Goal: Transaction & Acquisition: Purchase product/service

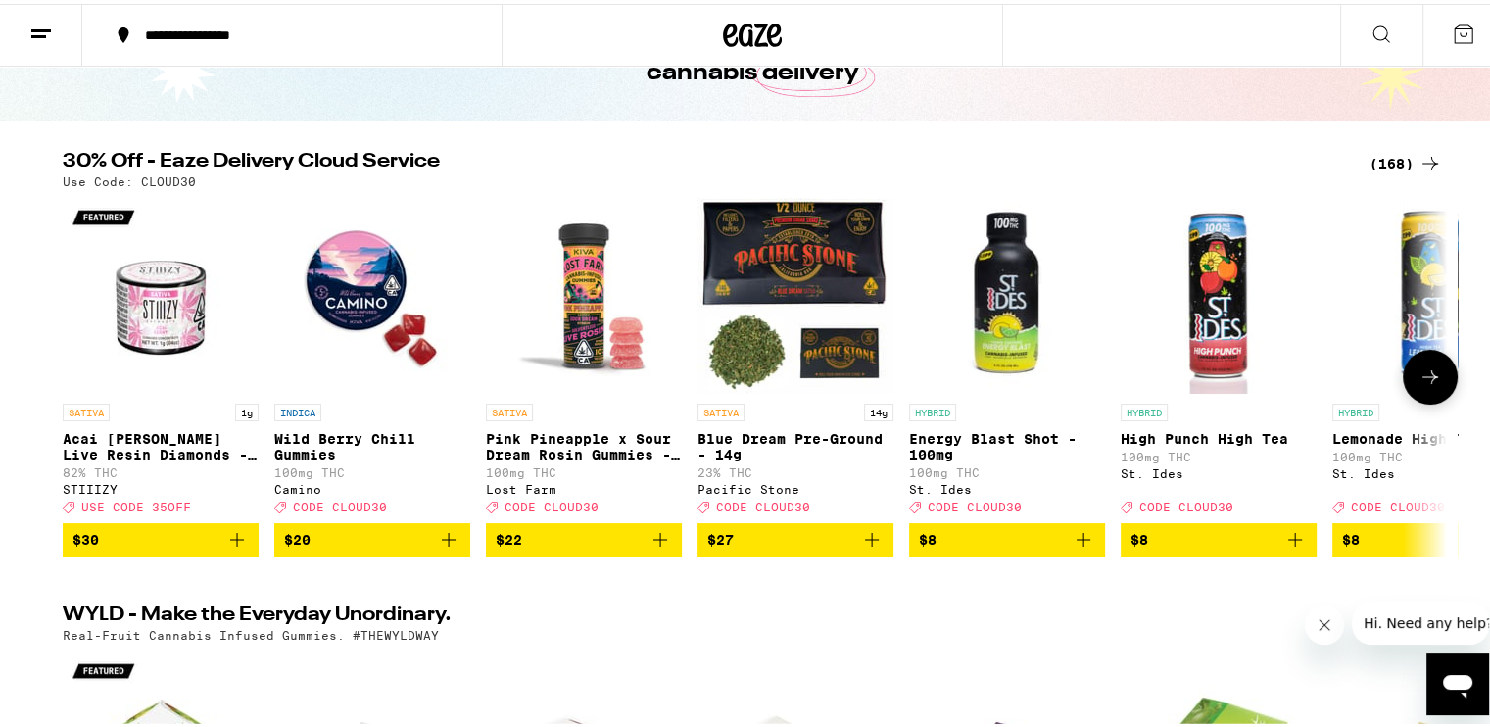
scroll to position [137, 0]
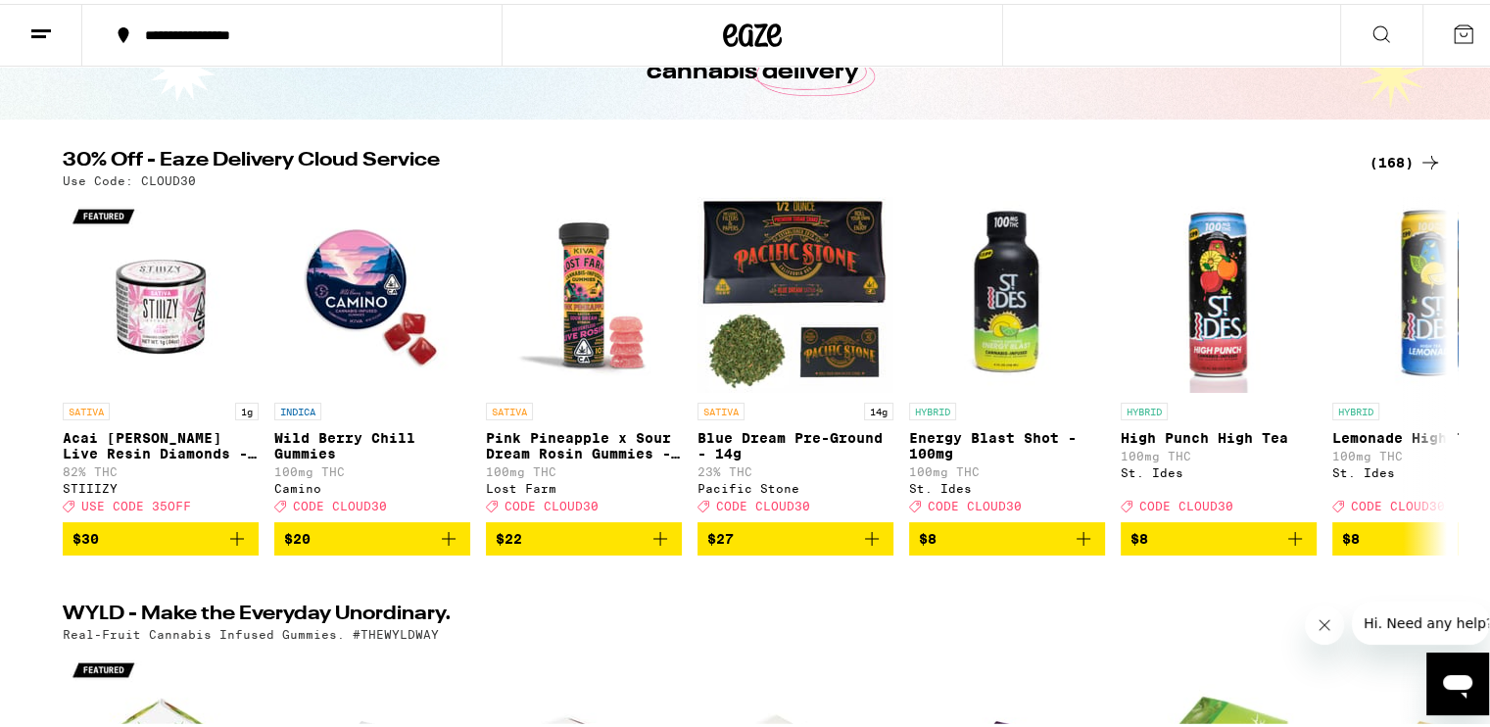
click at [1403, 151] on div "(168)" at bounding box center [1405, 159] width 72 height 24
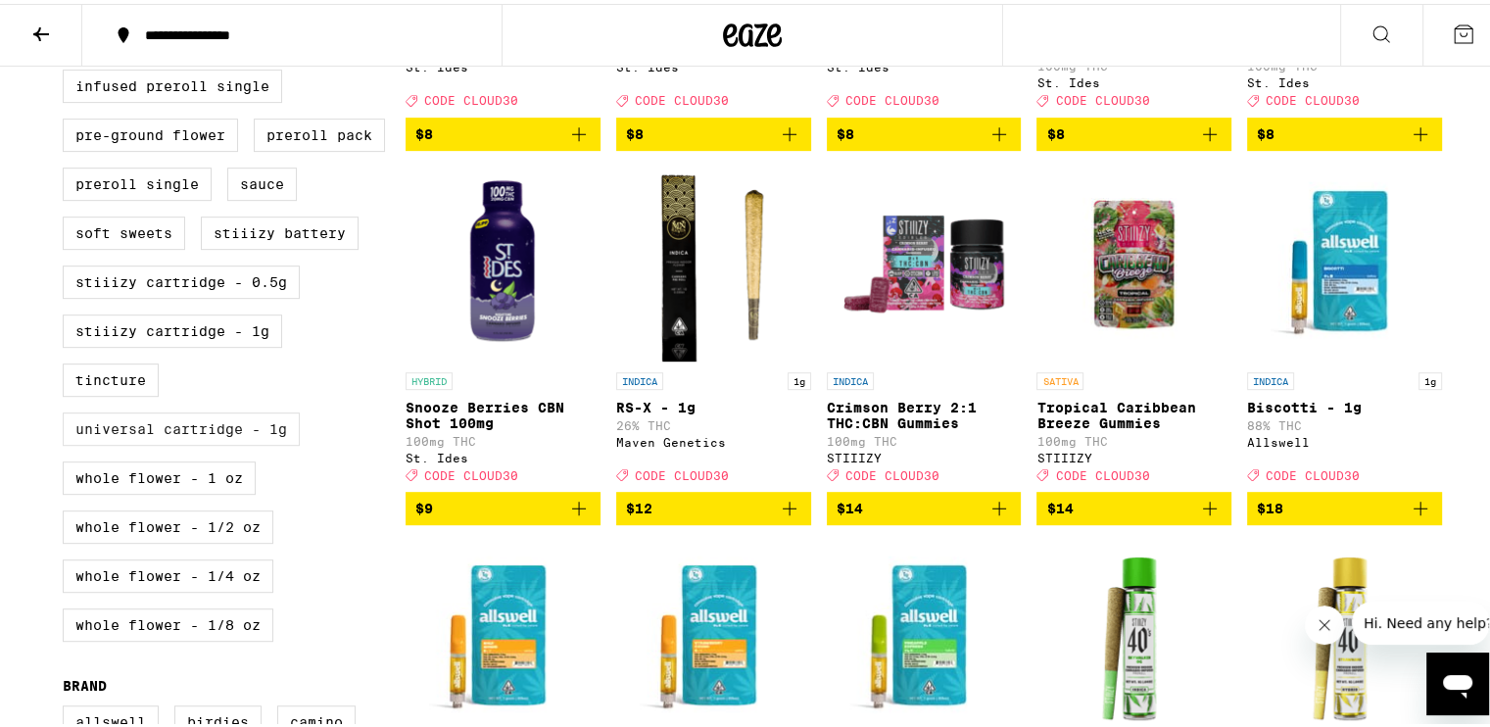
scroll to position [558, 0]
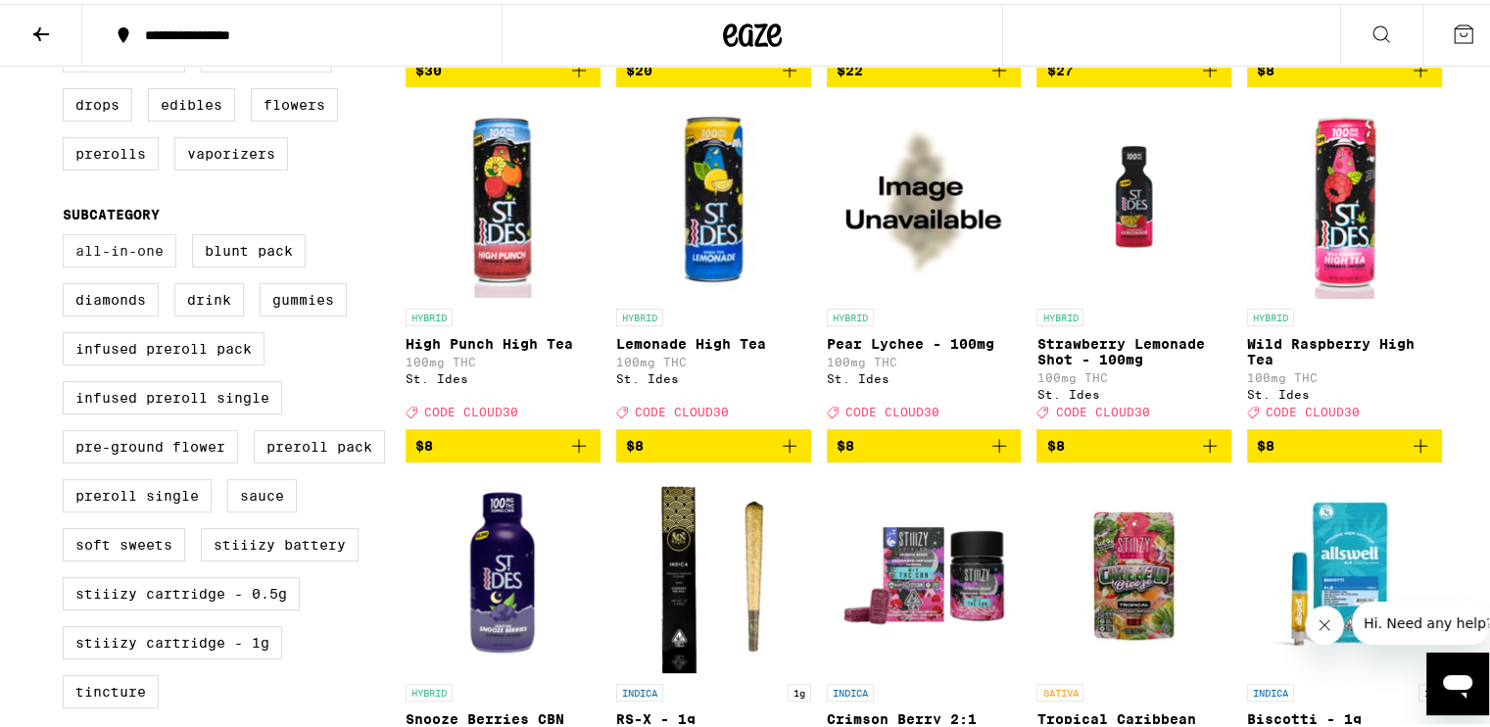
click at [141, 255] on label "All-In-One" at bounding box center [120, 246] width 114 height 33
click at [68, 234] on input "All-In-One" at bounding box center [67, 233] width 1 height 1
checkbox input "true"
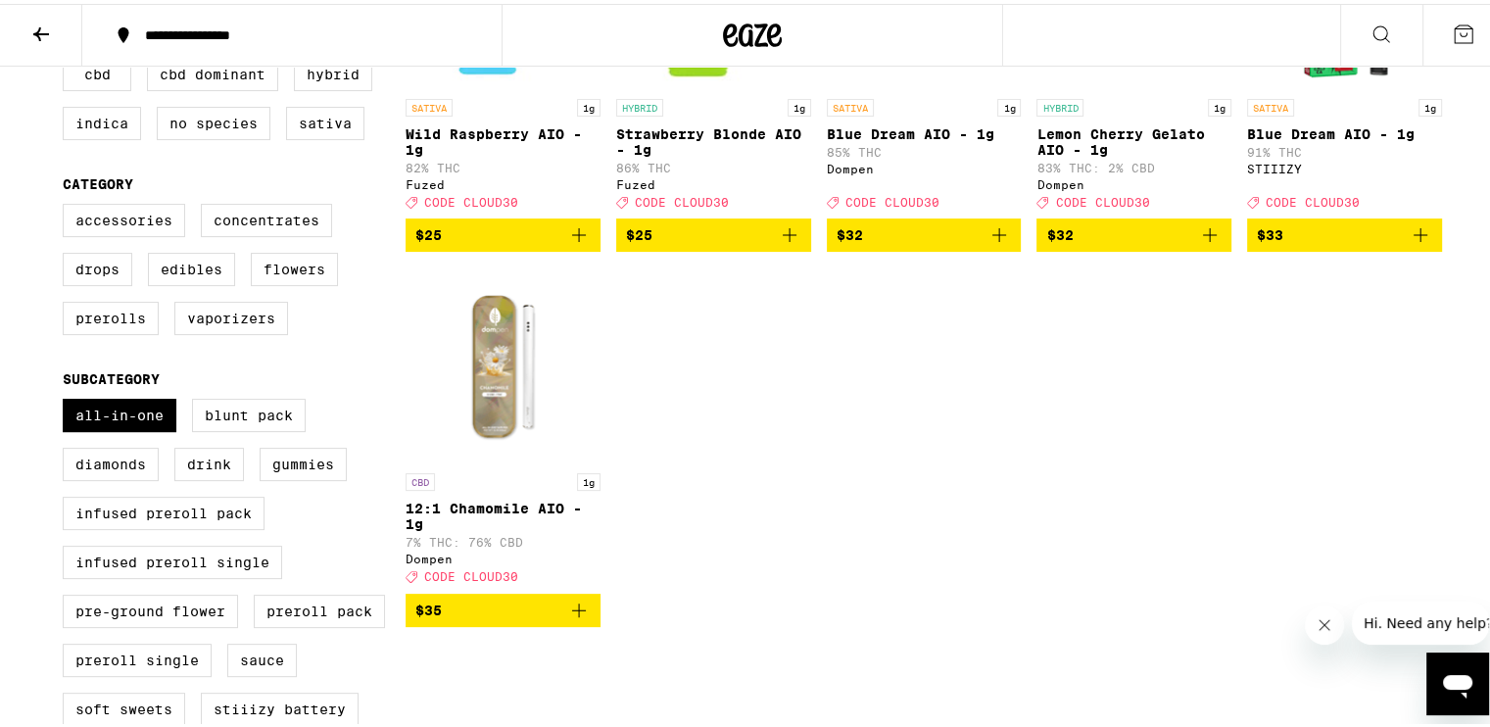
scroll to position [395, 0]
